Goal: Task Accomplishment & Management: Manage account settings

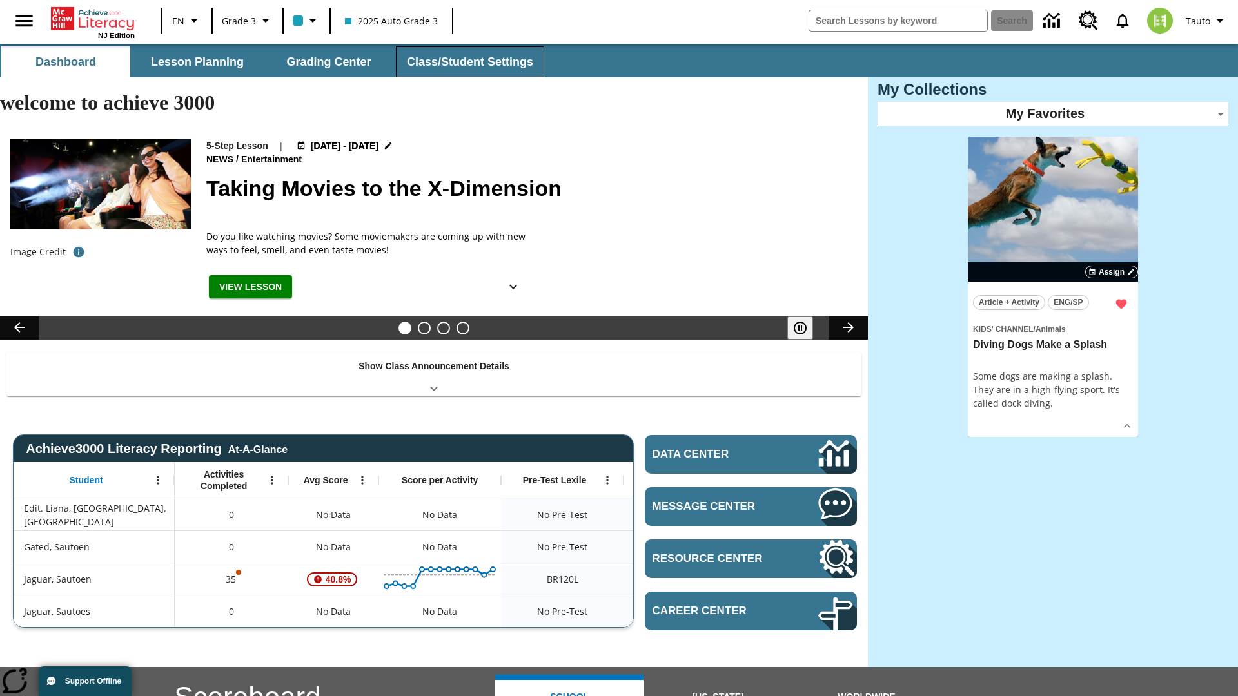
click at [468, 62] on button "Class/Student Settings" at bounding box center [470, 61] width 148 height 31
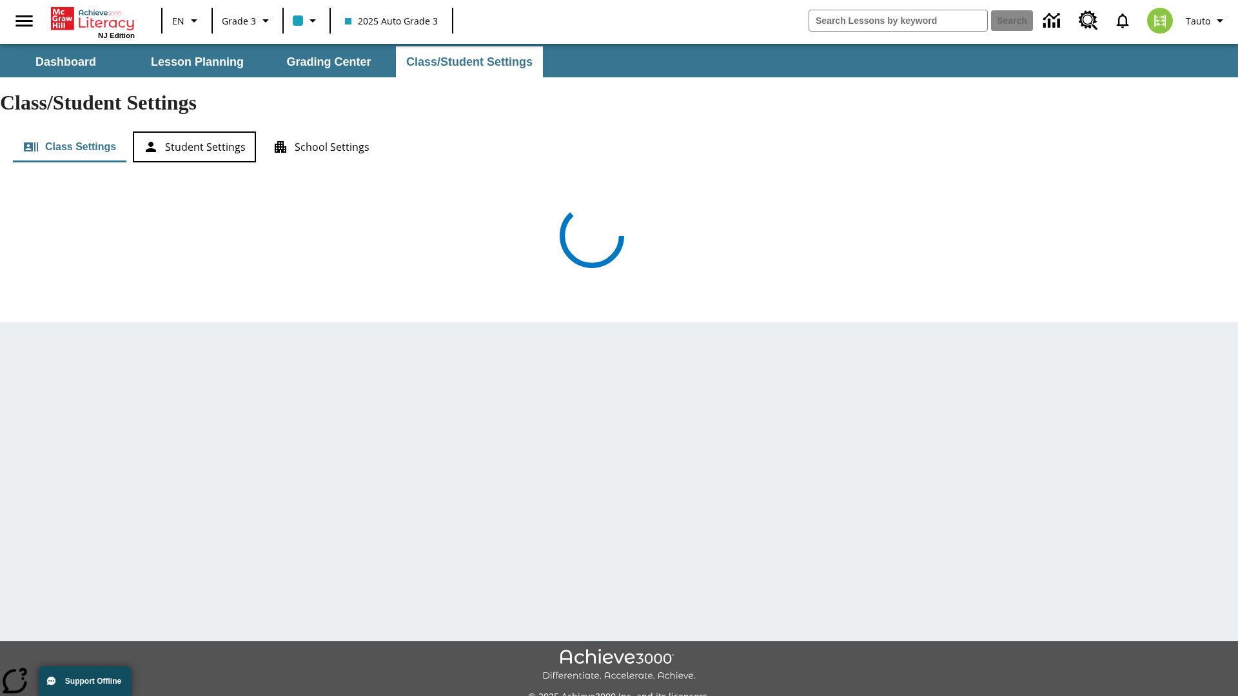
click at [194, 131] on button "Student Settings" at bounding box center [194, 146] width 123 height 31
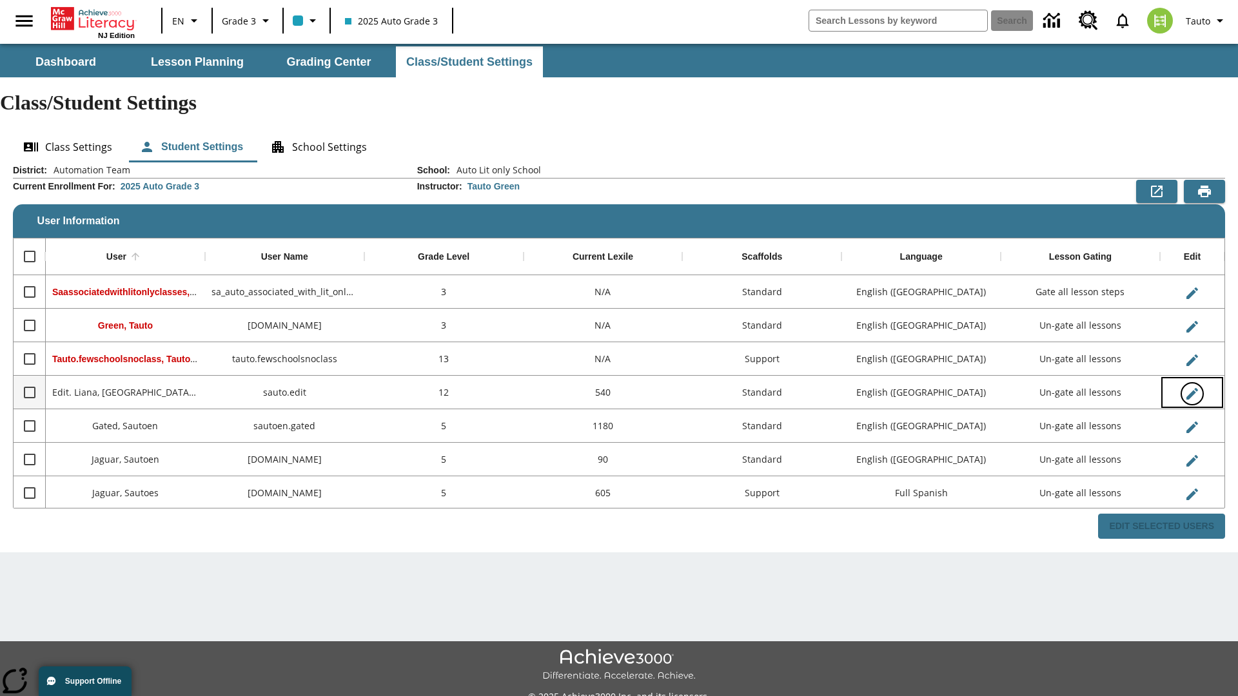
click at [1191, 388] on icon "Edit User" at bounding box center [1192, 394] width 12 height 12
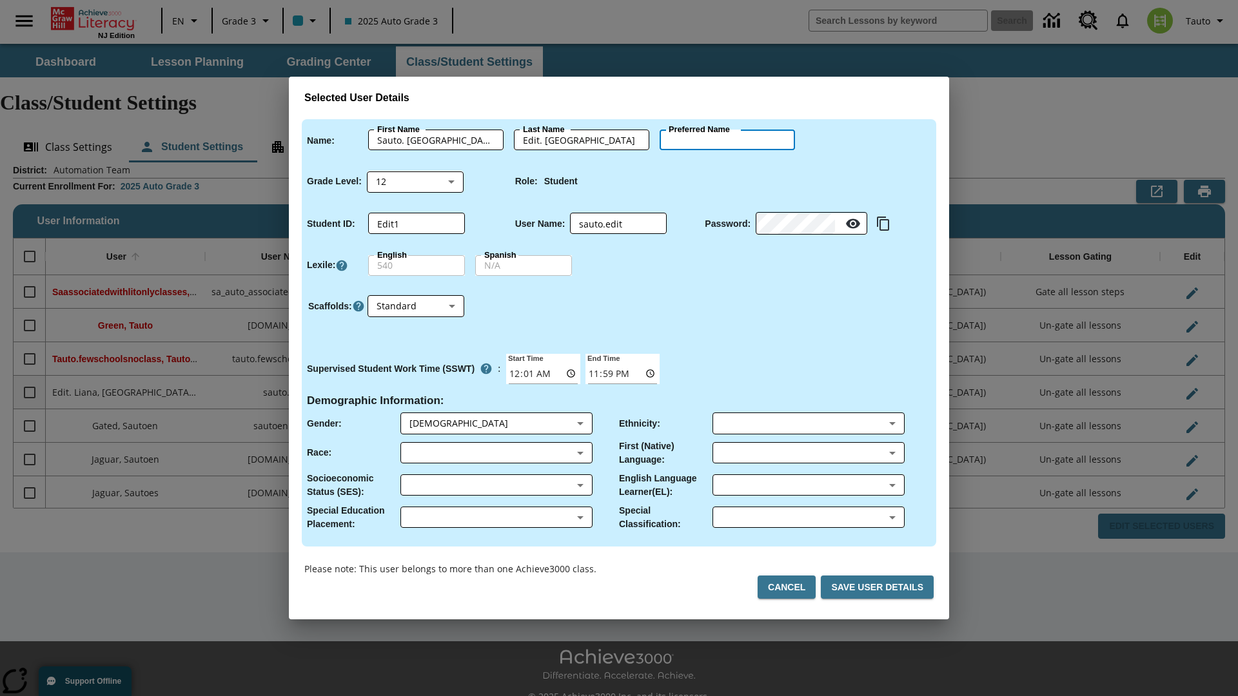
type input "[PERSON_NAME]"
click at [792, 587] on button "Cancel" at bounding box center [786, 588] width 58 height 24
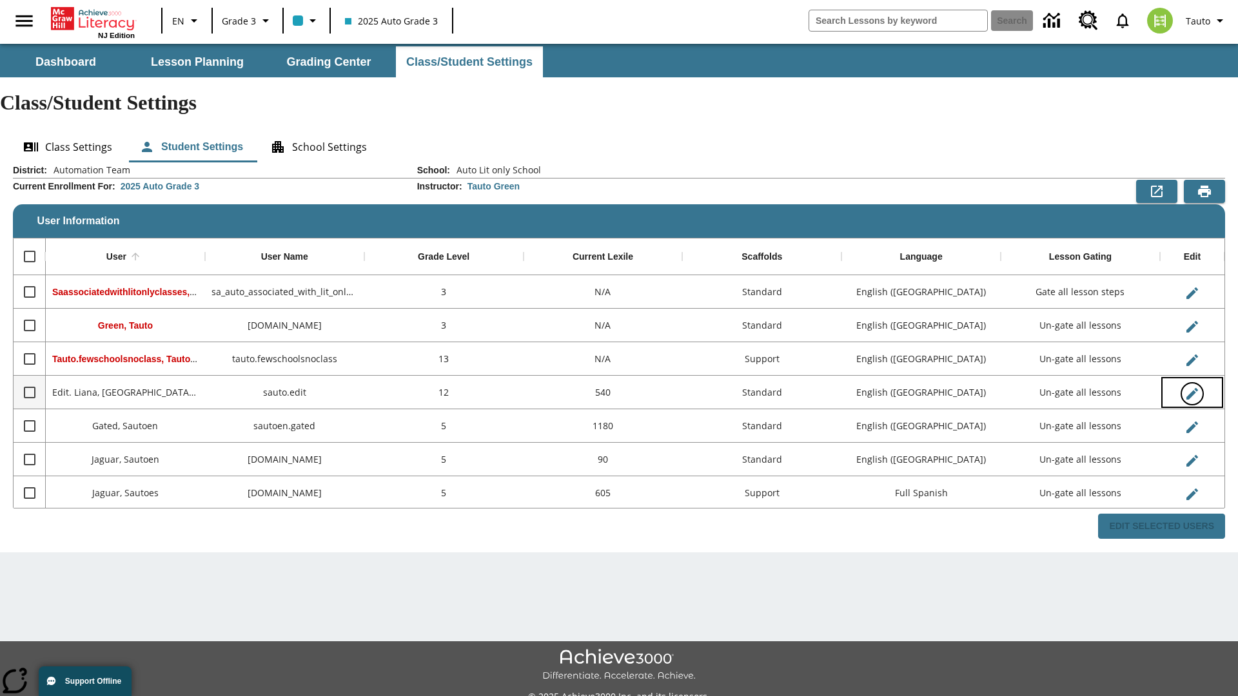
click at [1191, 388] on icon "Edit User" at bounding box center [1192, 394] width 12 height 12
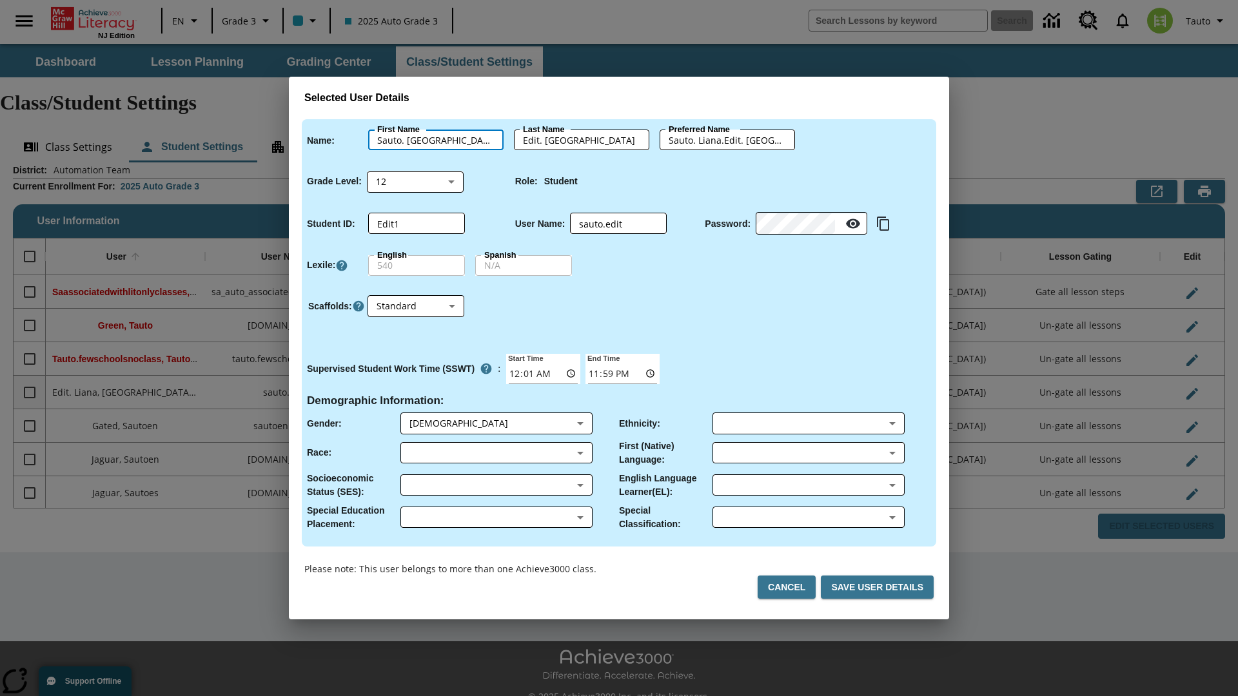
type input "Sauto. [GEOGRAPHIC_DATA]"
type input "Edit. [GEOGRAPHIC_DATA]"
type input "Sauto. [PERSON_NAME].Edit. [GEOGRAPHIC_DATA]"
click at [415, 181] on body "Skip to main content NJ Edition EN Grade 3 2025 Auto Grade 3 Search 0 Tauto Das…" at bounding box center [619, 384] width 1238 height 681
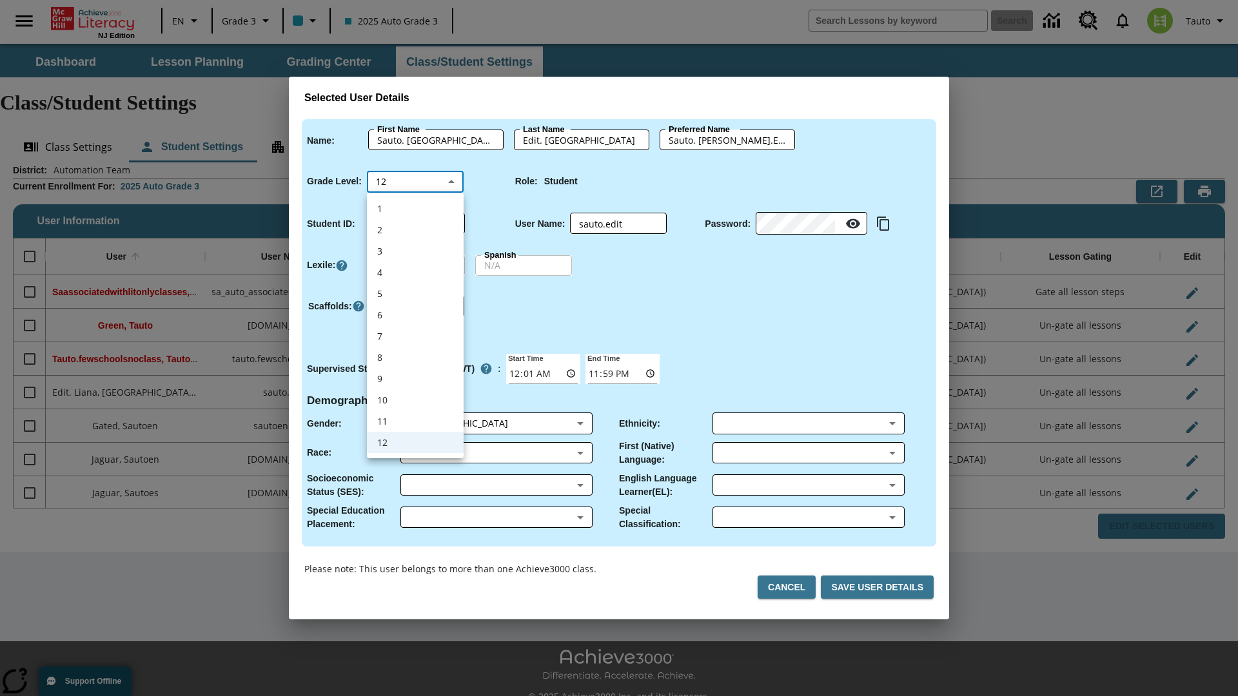
click at [415, 442] on li "12" at bounding box center [415, 442] width 97 height 21
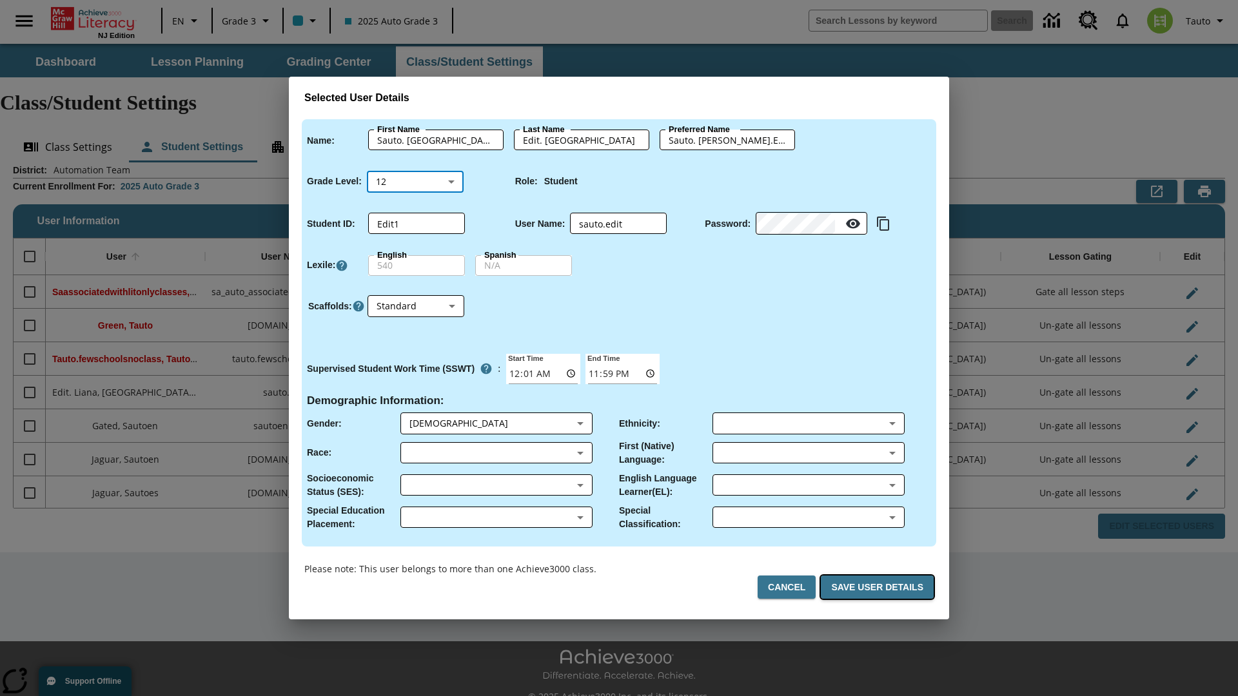
click at [879, 587] on button "Save User Details" at bounding box center [877, 588] width 113 height 24
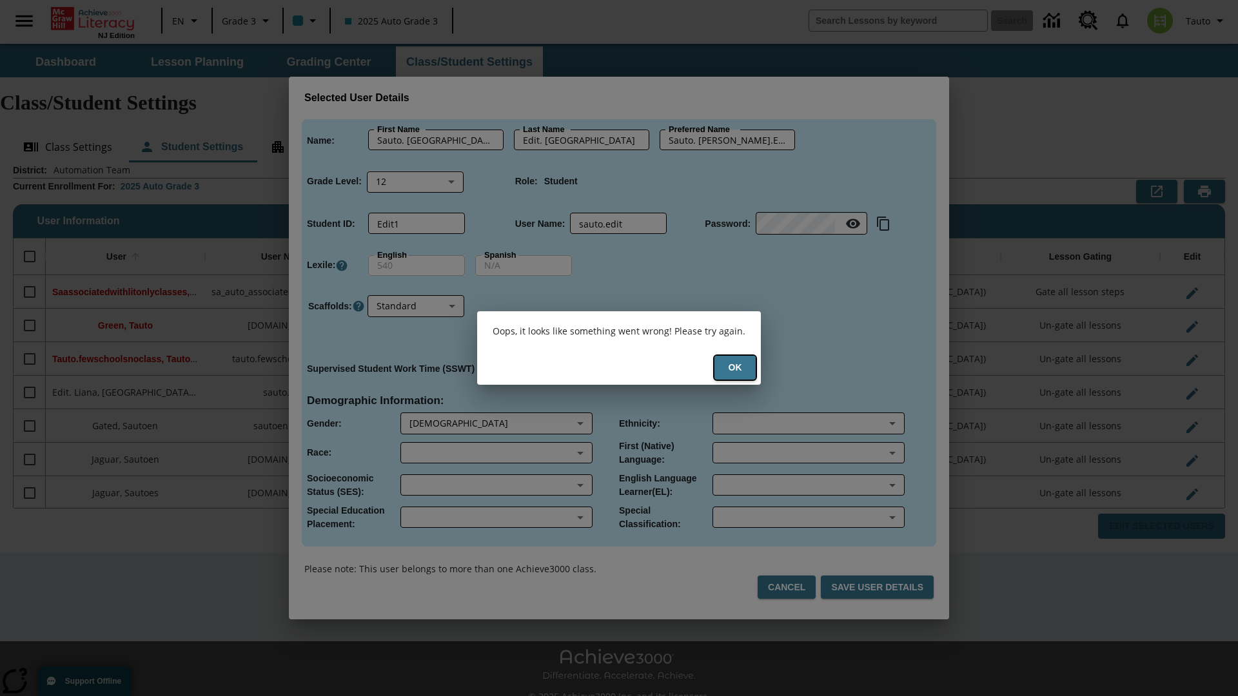
click at [735, 367] on button "Ok" at bounding box center [734, 368] width 41 height 24
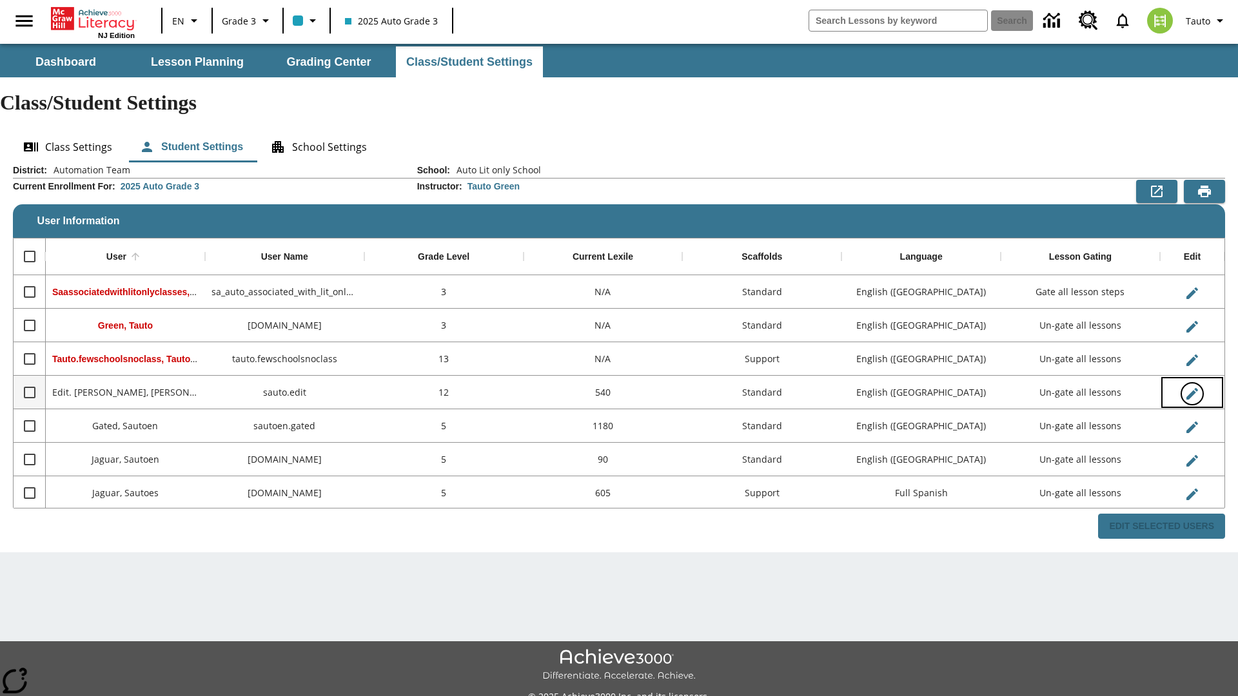
click at [1191, 388] on icon "Edit User" at bounding box center [1192, 394] width 12 height 12
